Goal: Transaction & Acquisition: Purchase product/service

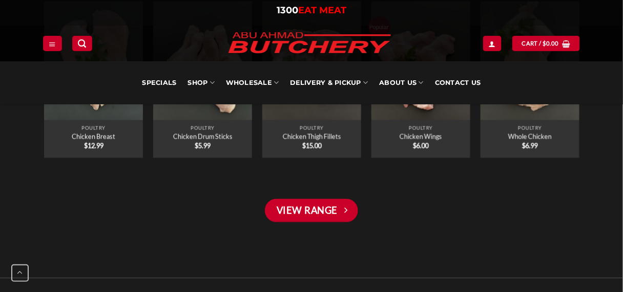
scroll to position [2103, 0]
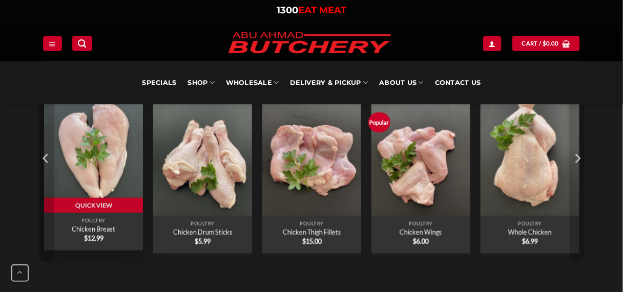
drag, startPoint x: 98, startPoint y: 219, endPoint x: 70, endPoint y: 162, distance: 63.7
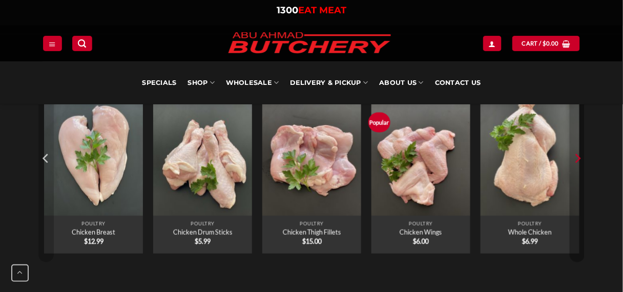
click at [581, 156] on icon "Next" at bounding box center [577, 158] width 15 height 15
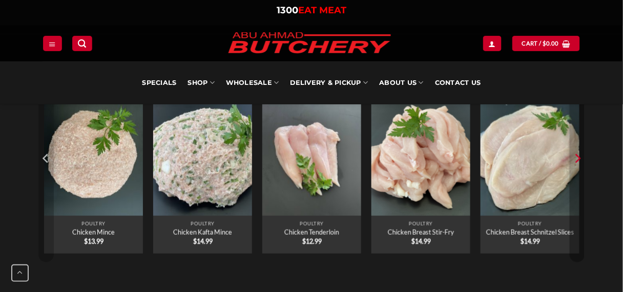
click at [576, 155] on icon "Next" at bounding box center [577, 158] width 15 height 15
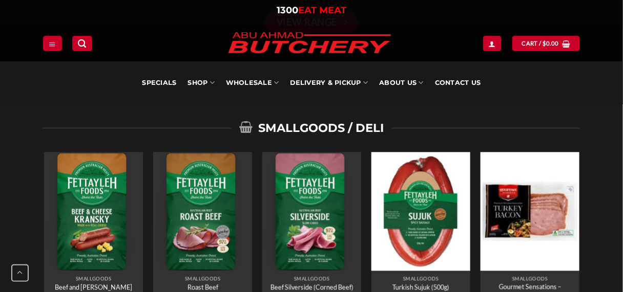
scroll to position [2379, 0]
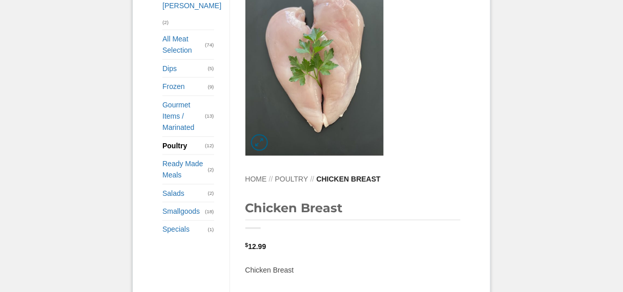
scroll to position [287, 0]
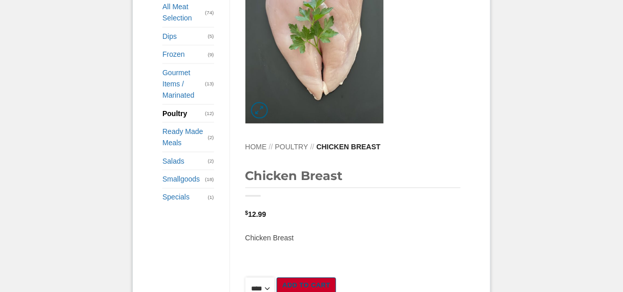
click at [275, 278] on select "**** * *** * *** * *** * *** * *** * *** * *** * *** * *** ** **** ** **** ** *…" at bounding box center [260, 289] width 30 height 23
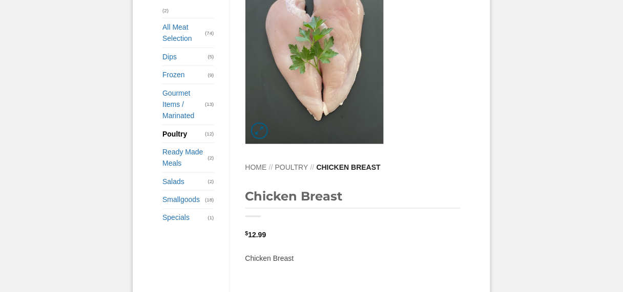
scroll to position [171, 0]
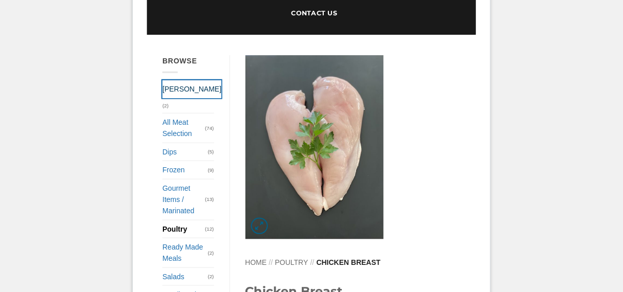
click at [178, 92] on link "[PERSON_NAME]" at bounding box center [191, 88] width 59 height 17
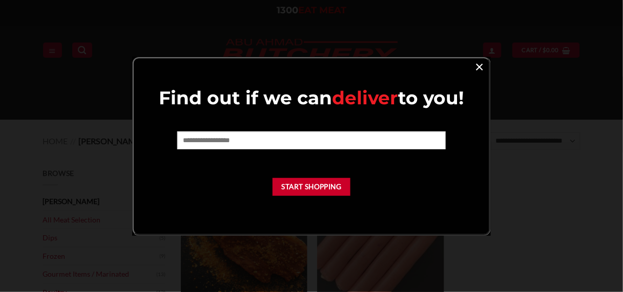
click at [478, 65] on link "×" at bounding box center [479, 66] width 15 height 14
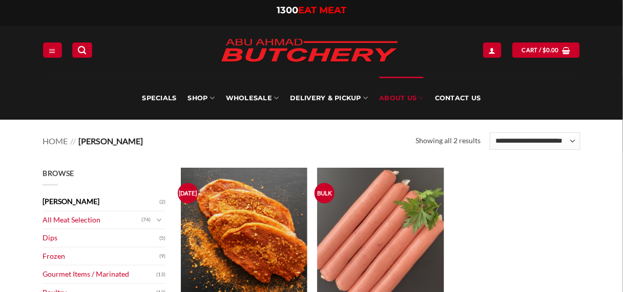
click at [391, 98] on link "About Us" at bounding box center [401, 98] width 44 height 43
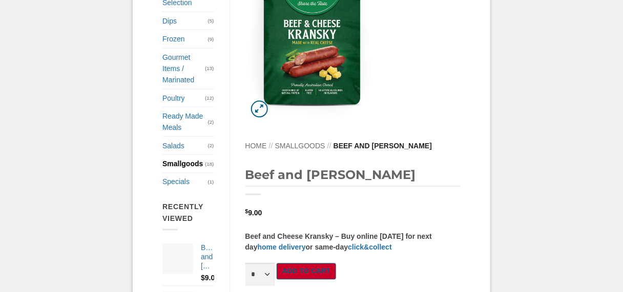
scroll to position [287, 0]
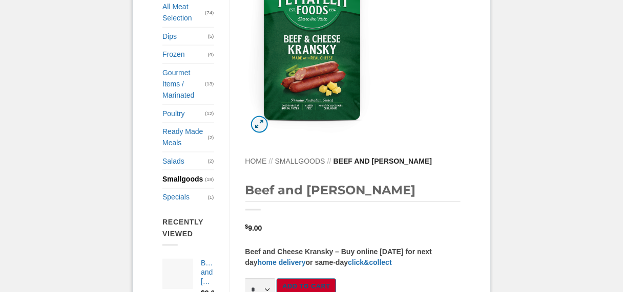
click at [257, 124] on icon "Zoom" at bounding box center [259, 124] width 8 height 10
click at [259, 123] on icon "Zoom" at bounding box center [259, 124] width 8 height 10
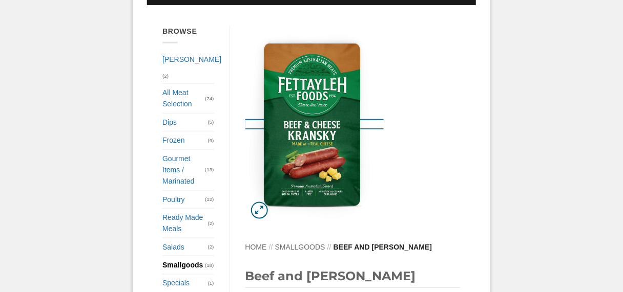
scroll to position [191, 0]
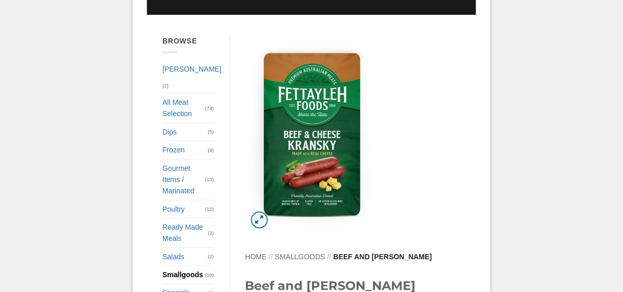
click at [257, 219] on icon "Zoom" at bounding box center [259, 220] width 8 height 10
